Goal: Find specific page/section: Find specific page/section

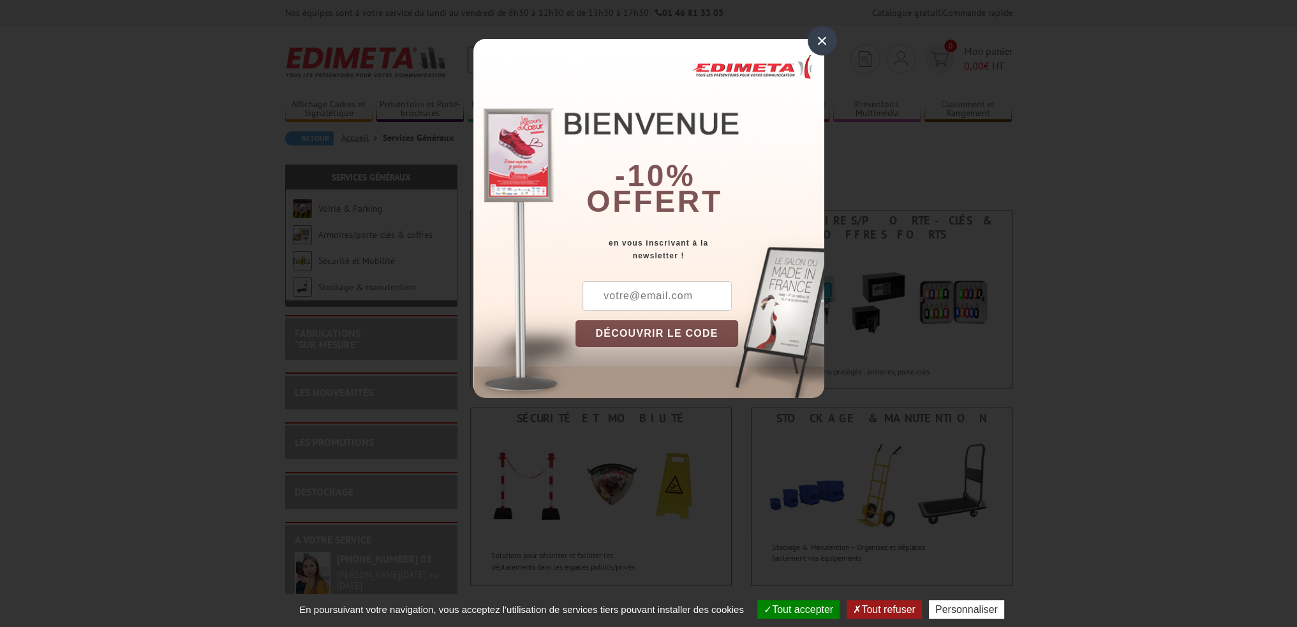
click at [822, 36] on div "×" at bounding box center [822, 40] width 29 height 29
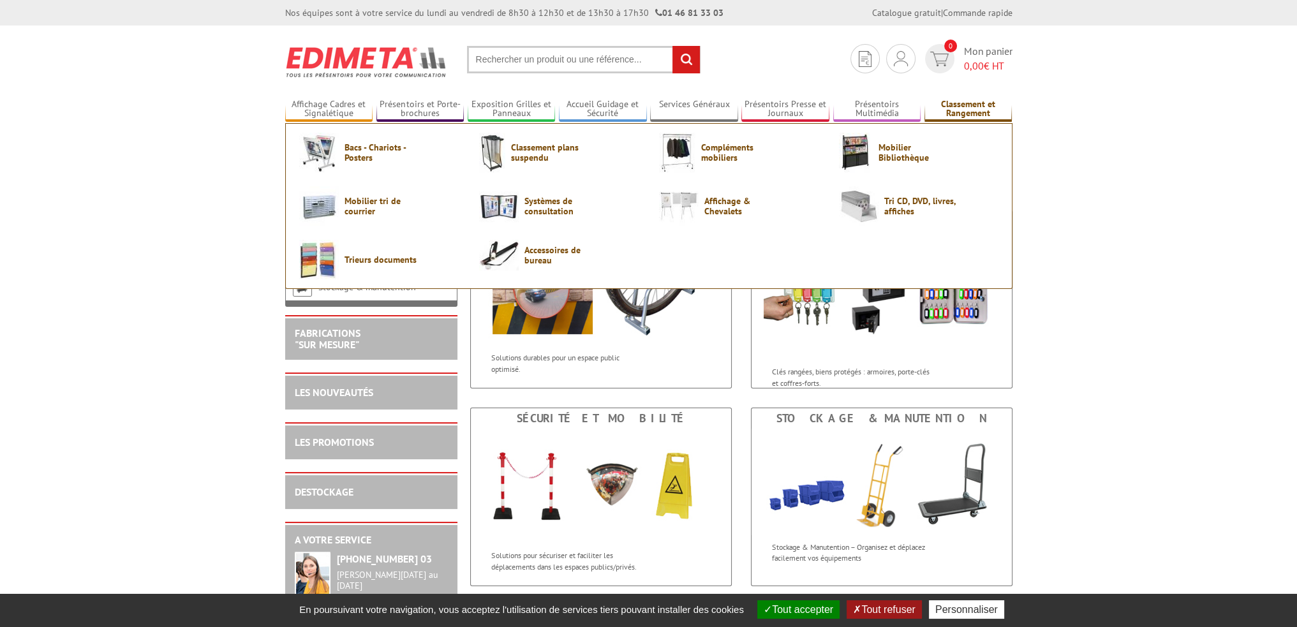
click at [985, 112] on link "Classement et Rangement" at bounding box center [969, 109] width 88 height 21
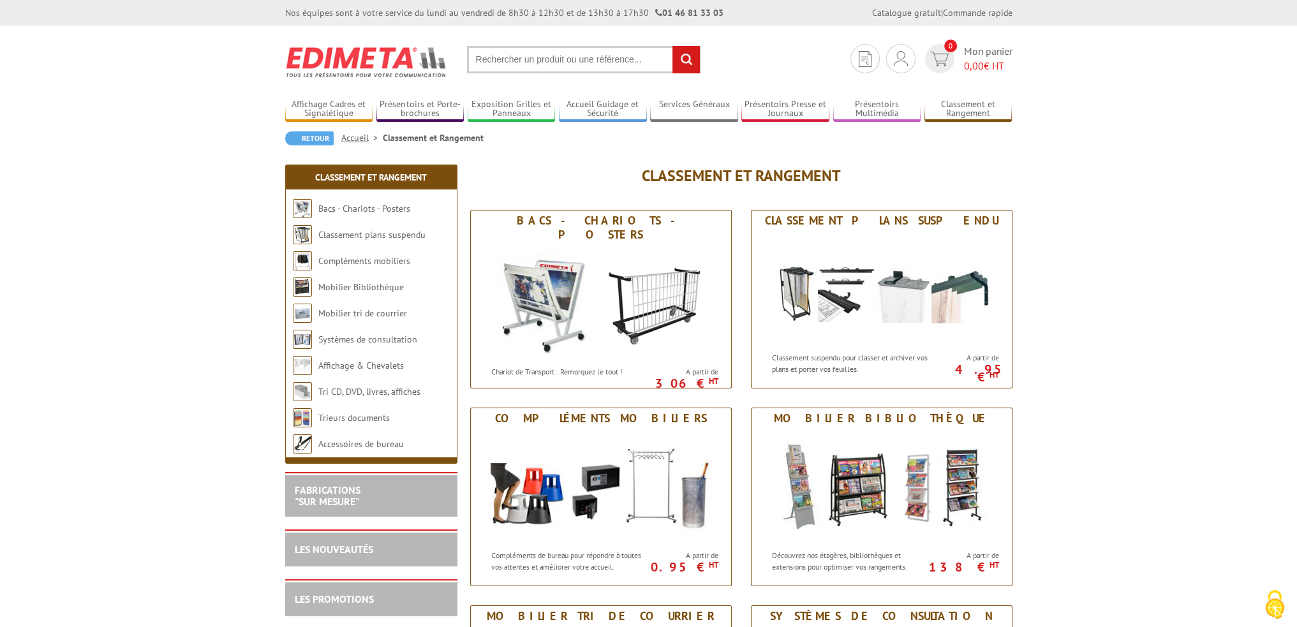
click at [549, 57] on input "text" at bounding box center [584, 59] width 234 height 27
